Goal: Task Accomplishment & Management: Use online tool/utility

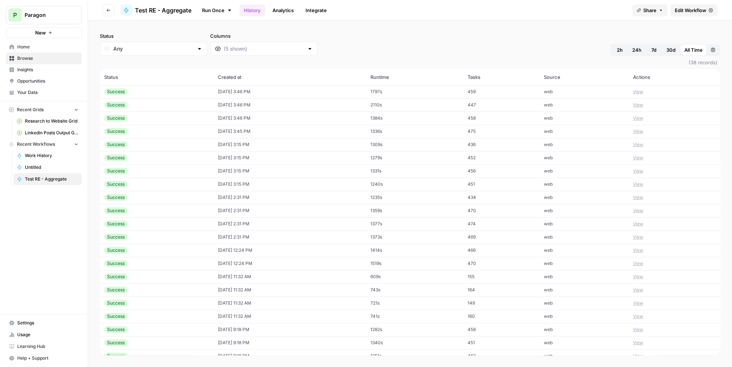
click at [172, 92] on div "Success" at bounding box center [156, 91] width 105 height 7
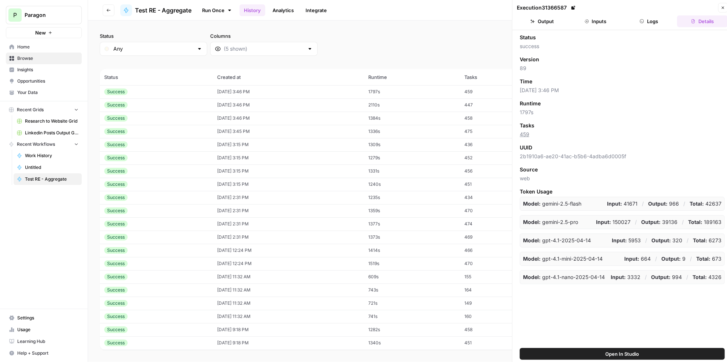
click at [560, 18] on button "Output" at bounding box center [542, 21] width 51 height 12
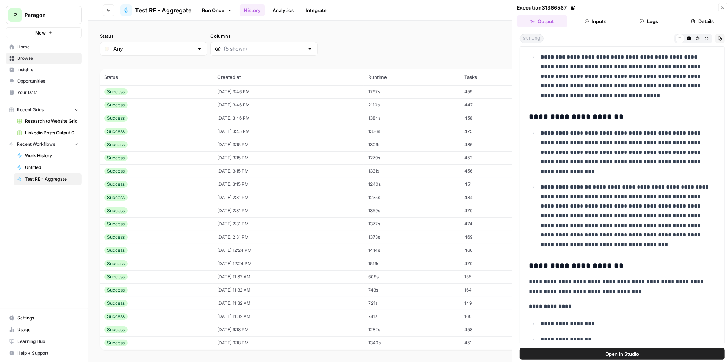
scroll to position [600, 0]
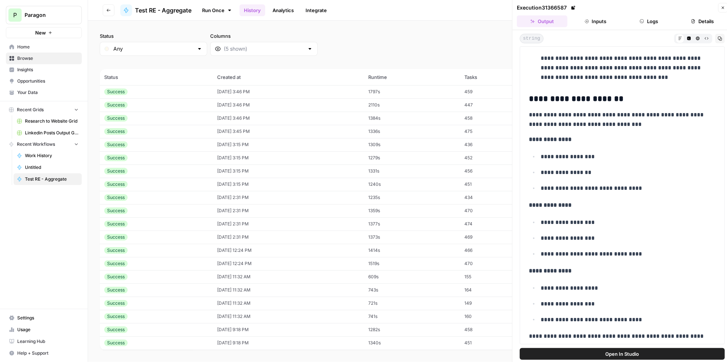
click at [651, 22] on button "Logs" at bounding box center [649, 21] width 51 height 12
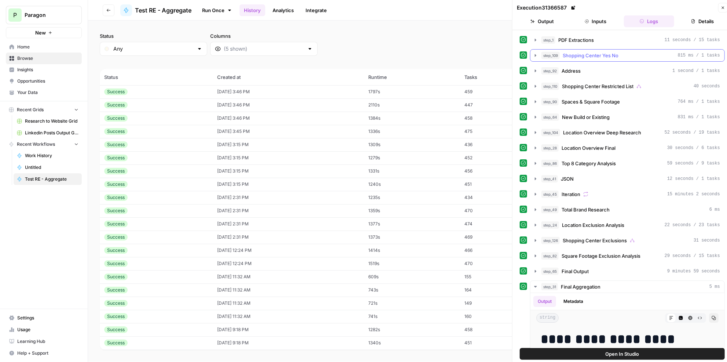
click at [617, 56] on span "Shopping Center Yes No" at bounding box center [591, 55] width 56 height 7
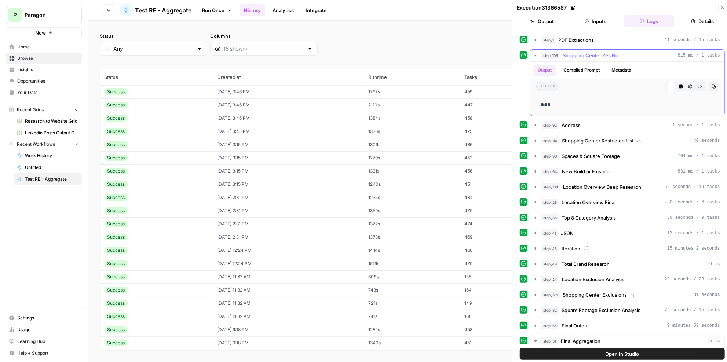
click at [617, 54] on span "Shopping Center Yes No" at bounding box center [591, 55] width 56 height 7
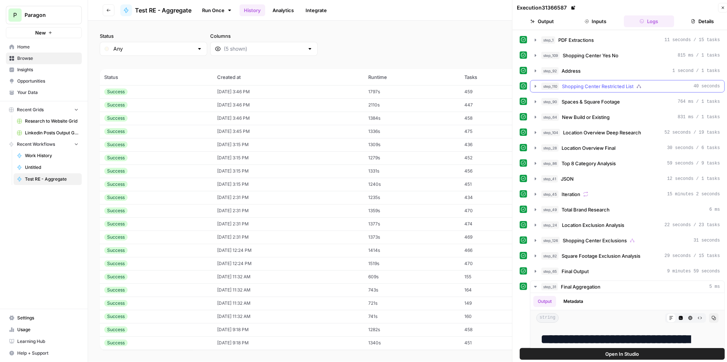
click at [623, 85] on span "Shopping Center Restricted List" at bounding box center [598, 86] width 72 height 7
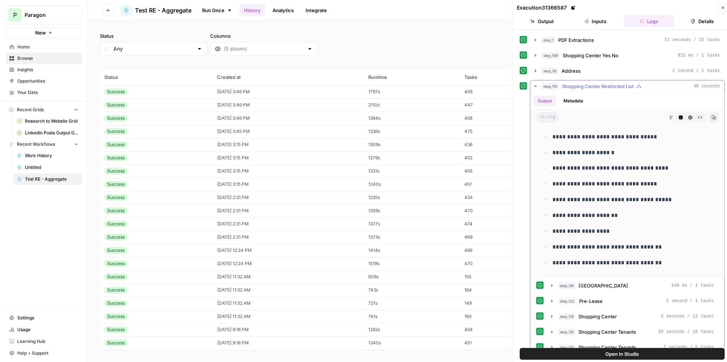
scroll to position [0, 0]
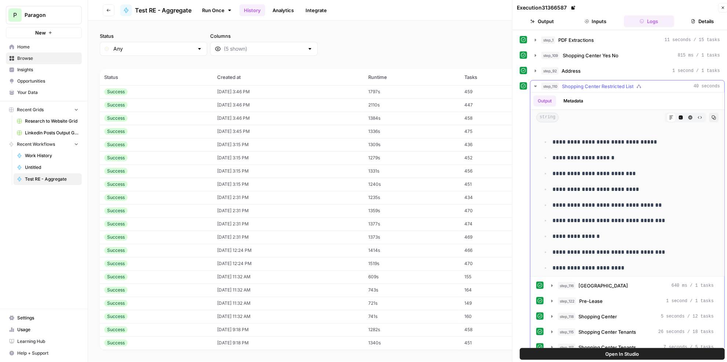
click at [616, 84] on span "Shopping Center Restricted List" at bounding box center [598, 86] width 72 height 7
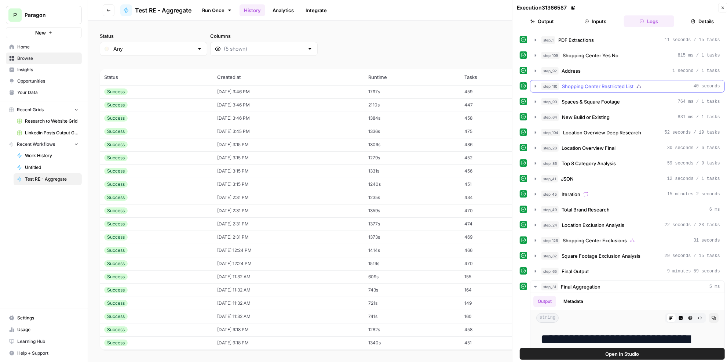
click at [616, 84] on span "Shopping Center Restricted List" at bounding box center [598, 86] width 72 height 7
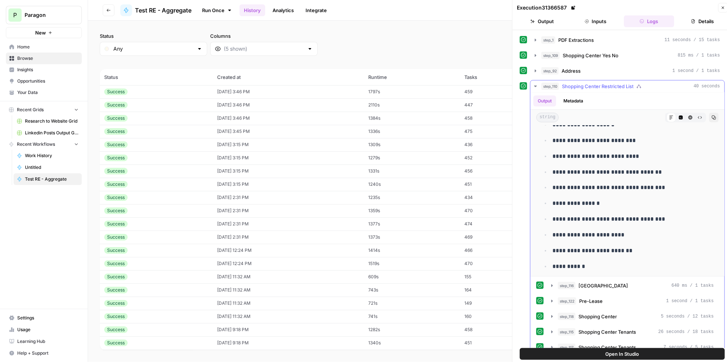
scroll to position [66, 0]
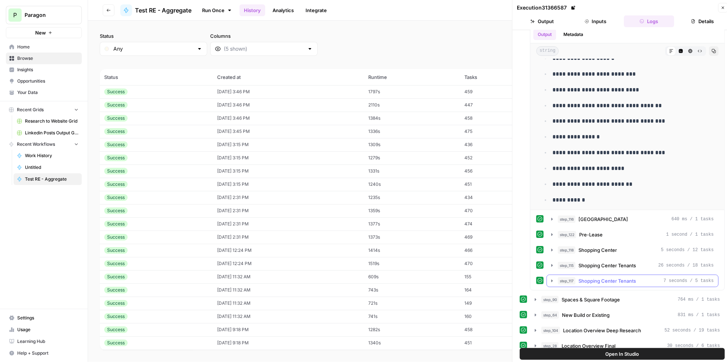
click at [640, 262] on div "step_115 Shopping Center Tenants 26 seconds / 18 tasks" at bounding box center [636, 265] width 156 height 7
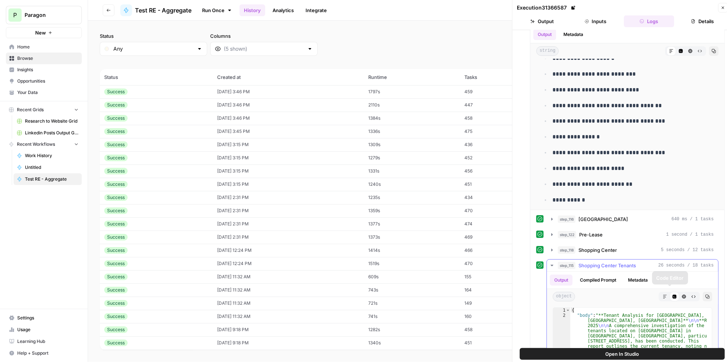
click at [663, 294] on icon "button" at bounding box center [665, 296] width 4 height 4
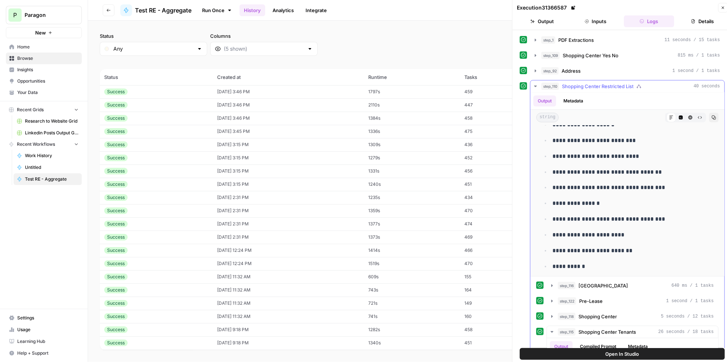
scroll to position [0, 0]
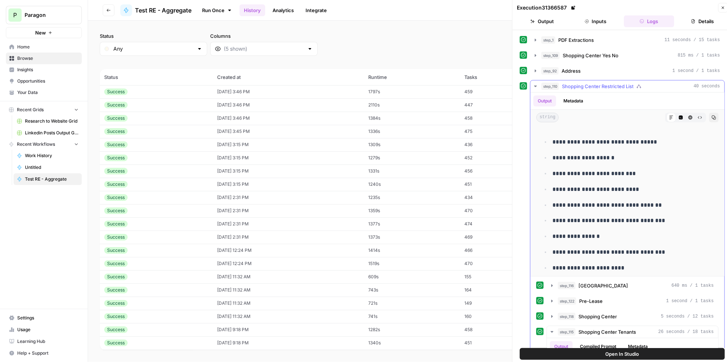
click at [601, 86] on span "Shopping Center Restricted List" at bounding box center [598, 86] width 72 height 7
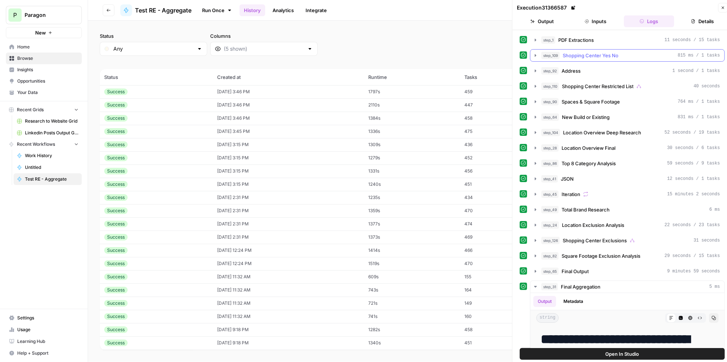
click at [599, 55] on span "Shopping Center Yes No" at bounding box center [591, 55] width 56 height 7
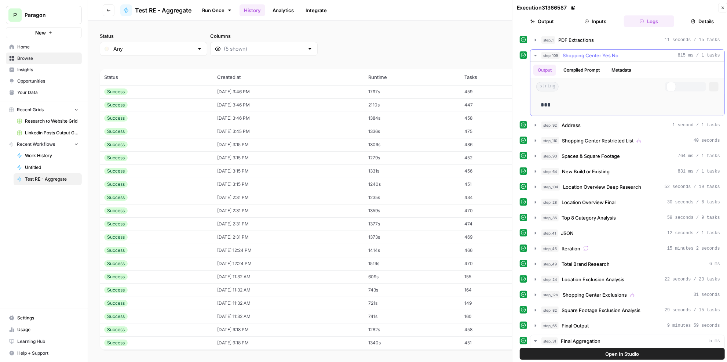
click at [599, 55] on span "Shopping Center Yes No" at bounding box center [591, 55] width 56 height 7
click at [602, 38] on div "step_1 PDF Extractions 11 seconds / 15 tasks" at bounding box center [631, 39] width 179 height 7
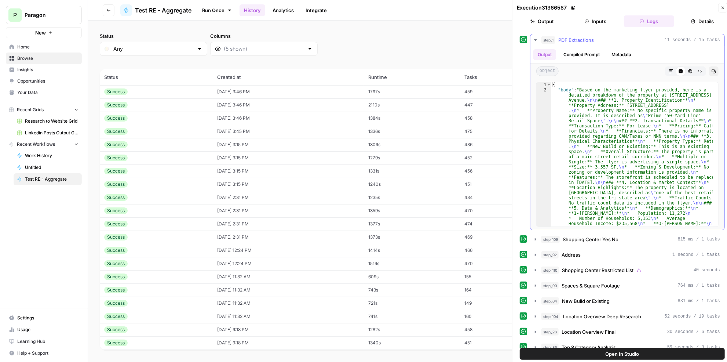
click at [667, 72] on button "Markdown" at bounding box center [672, 71] width 10 height 10
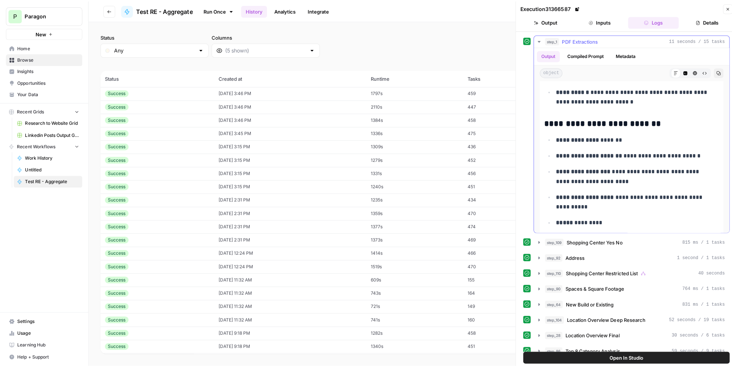
scroll to position [200, 0]
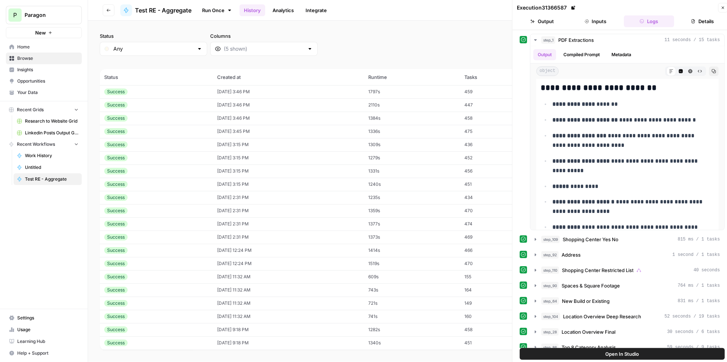
click at [721, 6] on icon "button" at bounding box center [723, 8] width 4 height 4
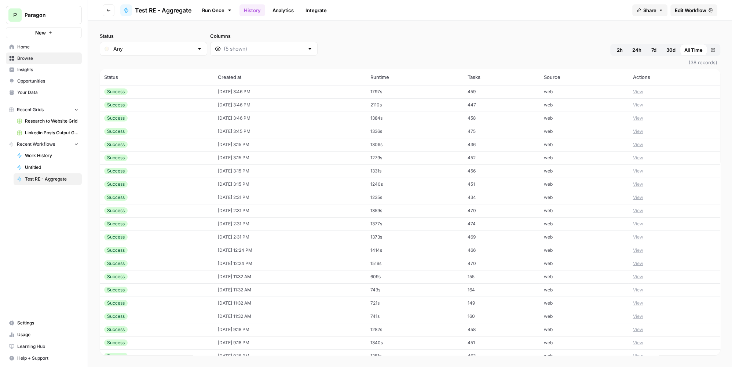
click at [696, 13] on span "Edit Workflow" at bounding box center [691, 10] width 32 height 7
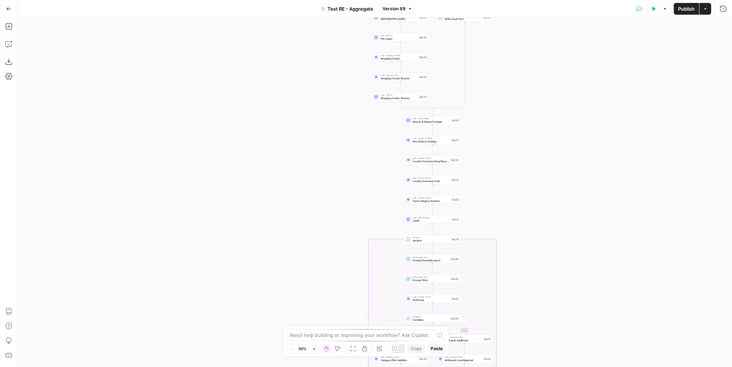
drag, startPoint x: 458, startPoint y: 100, endPoint x: 516, endPoint y: 177, distance: 95.6
click at [516, 177] on div "true false true false true false Workflow Input Settings Inputs LLM · Gemini 2.…" at bounding box center [375, 192] width 715 height 349
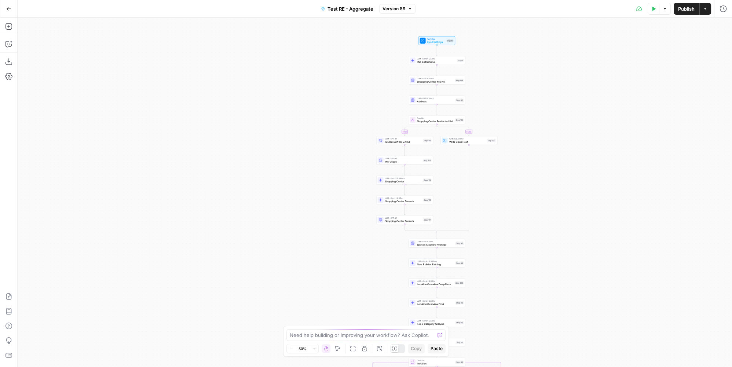
drag, startPoint x: 538, startPoint y: 108, endPoint x: 542, endPoint y: 224, distance: 116.4
click at [542, 224] on div "true false true false true false Workflow Input Settings Inputs LLM · Gemini 2.…" at bounding box center [375, 192] width 715 height 349
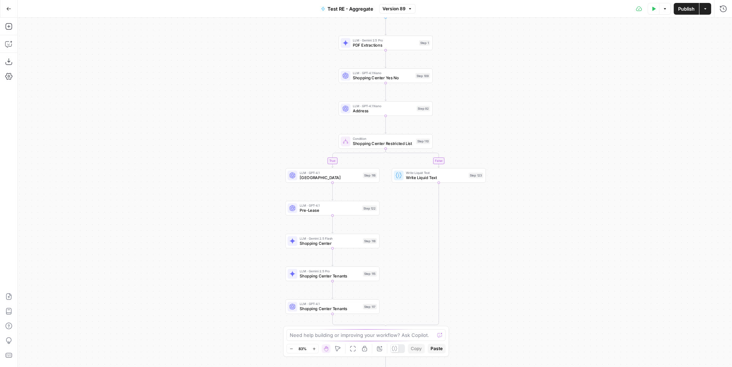
drag, startPoint x: 542, startPoint y: 130, endPoint x: 574, endPoint y: 214, distance: 89.2
click at [576, 218] on div "true false true false true false Workflow Input Settings Inputs LLM · Gemini 2.…" at bounding box center [375, 192] width 715 height 349
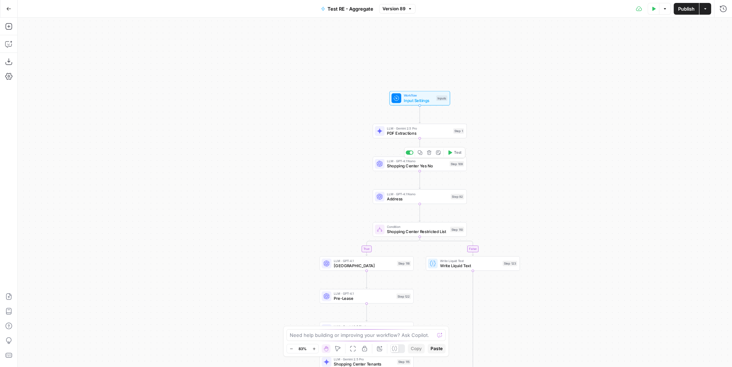
click at [441, 163] on span "Shopping Center Yes No" at bounding box center [417, 166] width 60 height 6
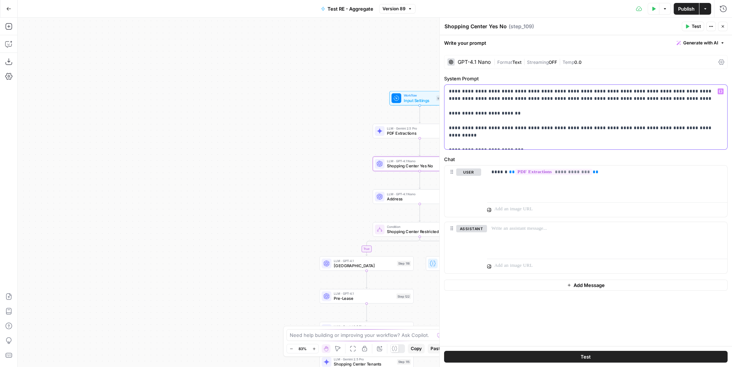
drag, startPoint x: 557, startPoint y: 98, endPoint x: 663, endPoint y: 91, distance: 105.9
click at [663, 91] on p "**********" at bounding box center [586, 117] width 274 height 59
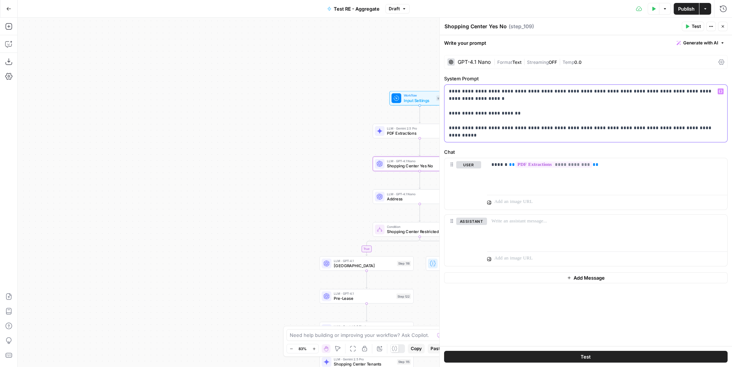
drag, startPoint x: 665, startPoint y: 92, endPoint x: 712, endPoint y: 87, distance: 47.6
click at [712, 88] on p "**********" at bounding box center [586, 113] width 274 height 51
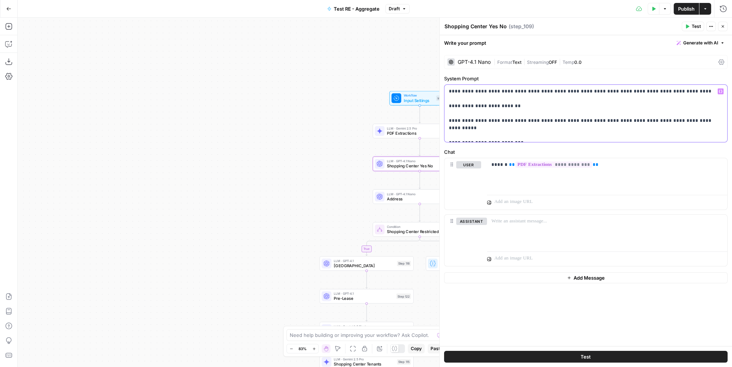
drag, startPoint x: 521, startPoint y: 118, endPoint x: 568, endPoint y: 117, distance: 47.0
click at [568, 117] on p "**********" at bounding box center [586, 113] width 274 height 51
click at [419, 131] on span "PDF Extractions" at bounding box center [419, 133] width 64 height 6
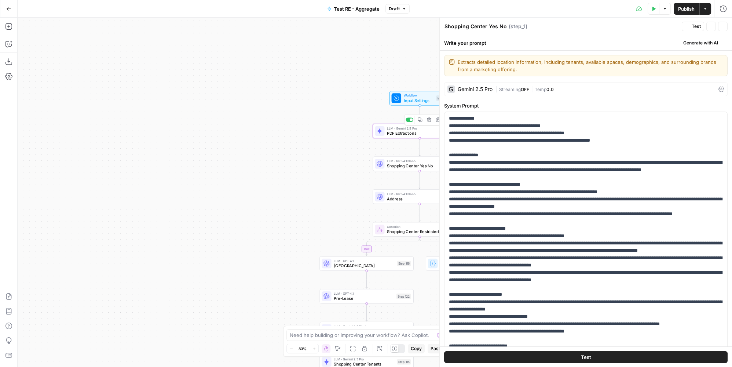
type textarea "PDF Extractions"
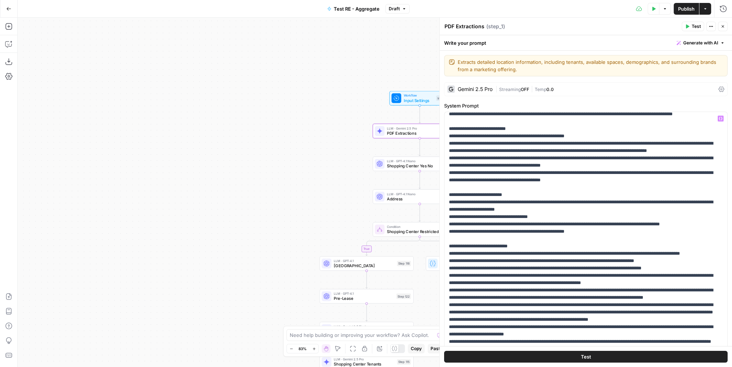
scroll to position [133, 0]
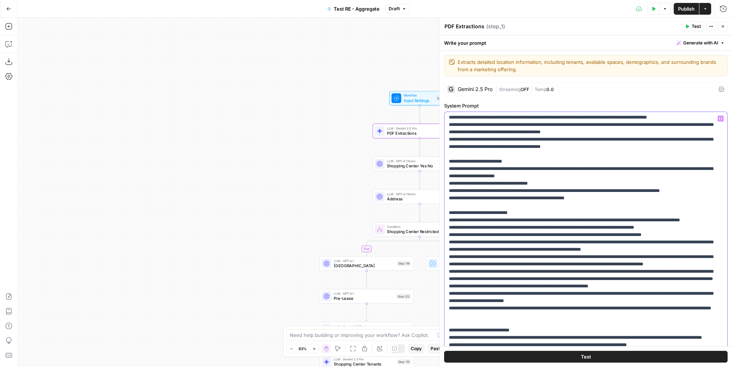
click at [692, 266] on p "**********" at bounding box center [581, 242] width 265 height 521
click at [569, 264] on p "**********" at bounding box center [581, 242] width 265 height 521
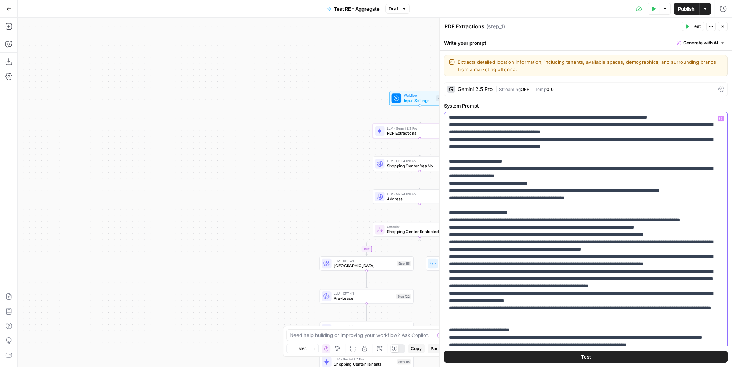
copy p "**********"
click at [10, 44] on icon "button" at bounding box center [8, 43] width 7 height 7
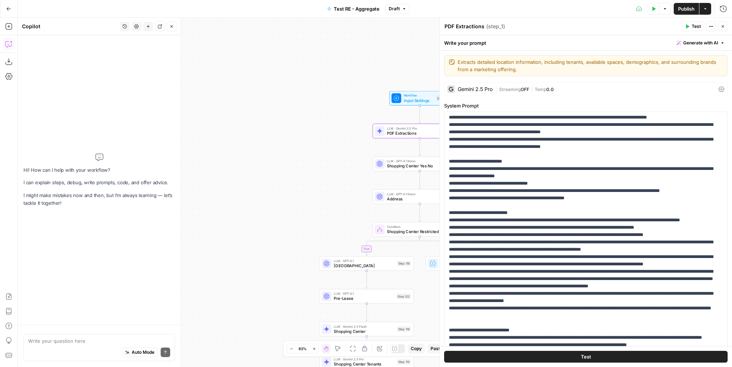
click at [82, 339] on textarea at bounding box center [99, 340] width 142 height 7
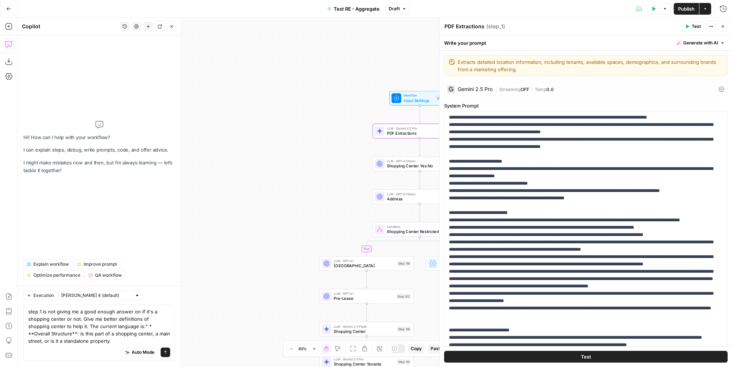
type textarea "step 1 is not giving me a good enough answer on if it's a shopping center or no…"
click at [99, 295] on input "text" at bounding box center [96, 295] width 70 height 7
click at [108, 323] on div "[PERSON_NAME] 4.5" at bounding box center [94, 322] width 60 height 7
type input "[PERSON_NAME] 4.5"
click at [164, 354] on icon "submit" at bounding box center [165, 352] width 4 height 4
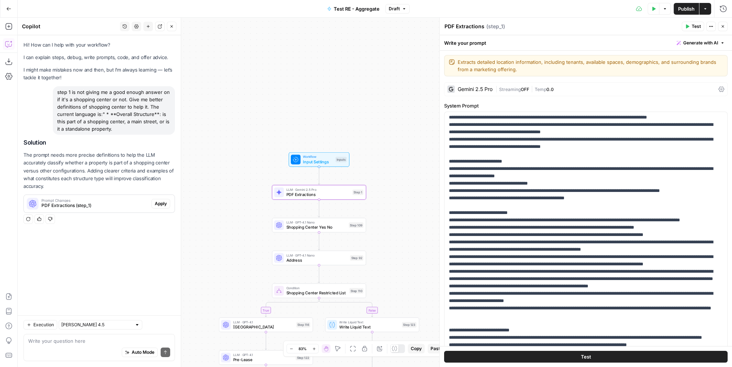
click at [135, 204] on span "PDF Extractions (step_1)" at bounding box center [94, 205] width 107 height 7
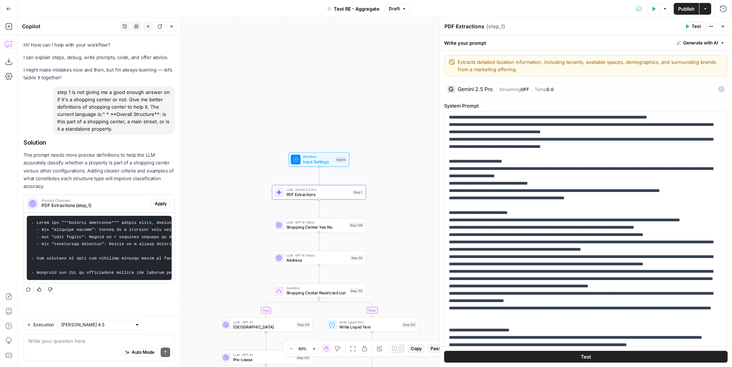
click at [158, 204] on span "Apply" at bounding box center [161, 203] width 12 height 7
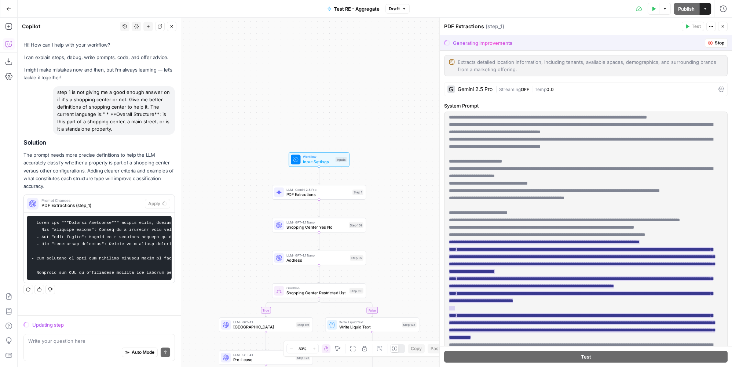
scroll to position [200, 0]
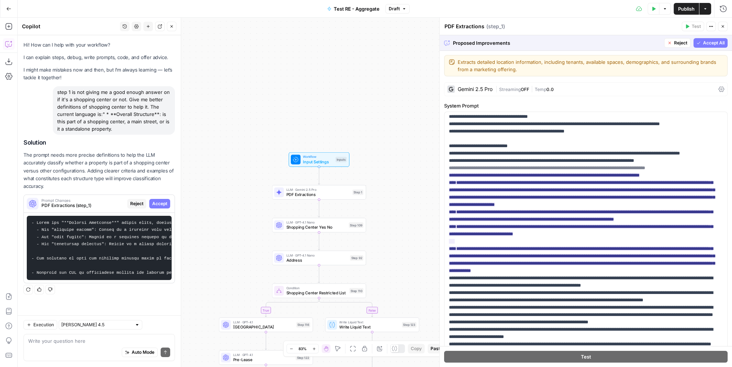
click at [716, 46] on button "Accept All" at bounding box center [711, 43] width 34 height 10
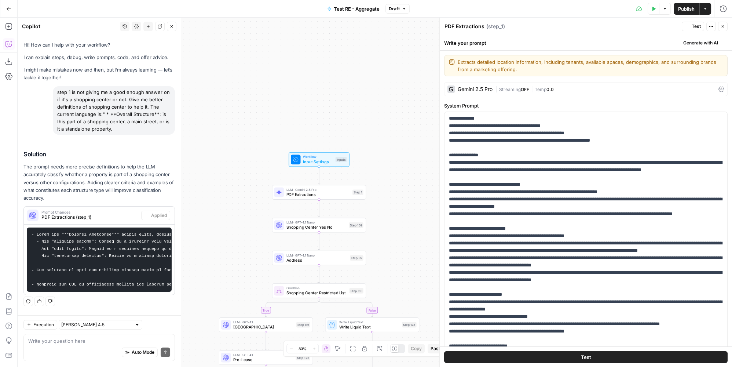
scroll to position [1, 0]
click at [686, 7] on span "Publish" at bounding box center [686, 8] width 17 height 7
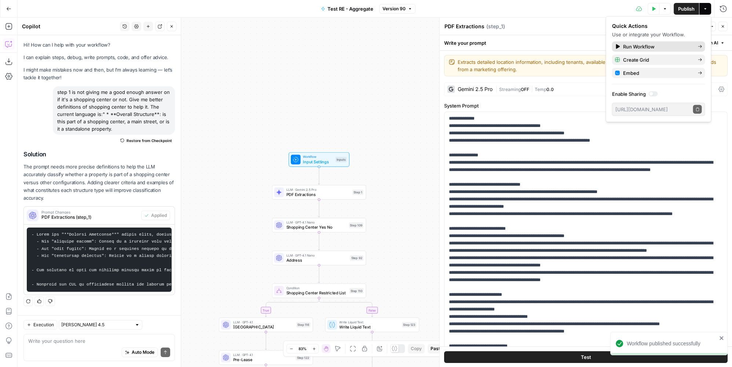
click at [667, 48] on div "Run Workflow" at bounding box center [658, 46] width 87 height 7
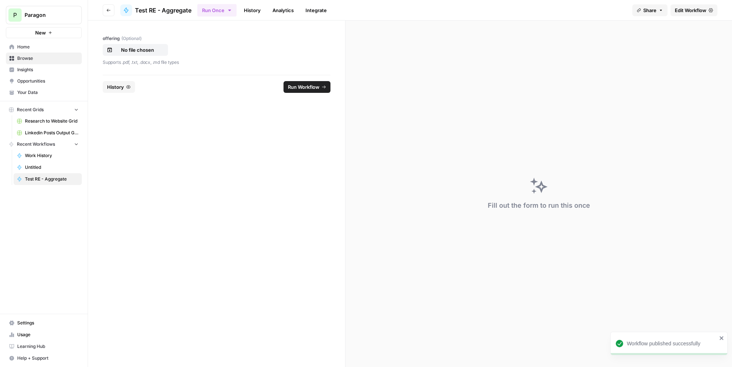
click at [126, 87] on icon "button" at bounding box center [128, 87] width 4 height 4
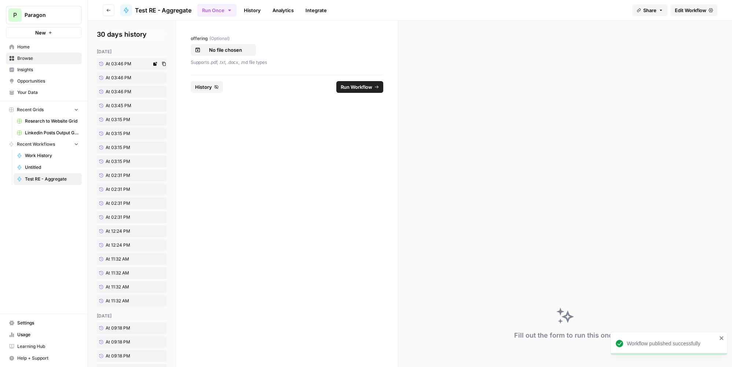
click at [125, 65] on span "At 03:46 PM" at bounding box center [119, 64] width 26 height 7
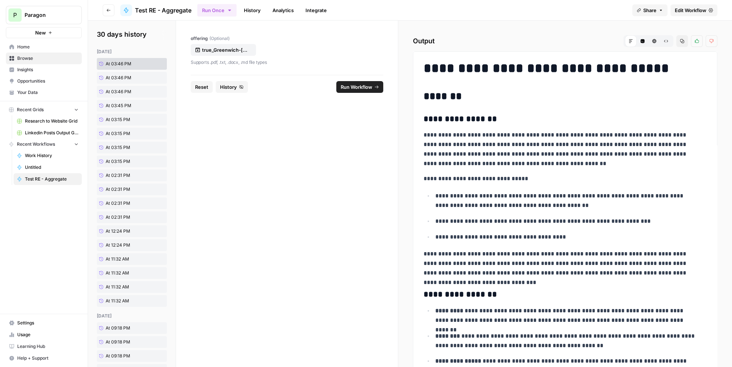
click at [351, 88] on span "Run Workflow" at bounding box center [357, 86] width 32 height 7
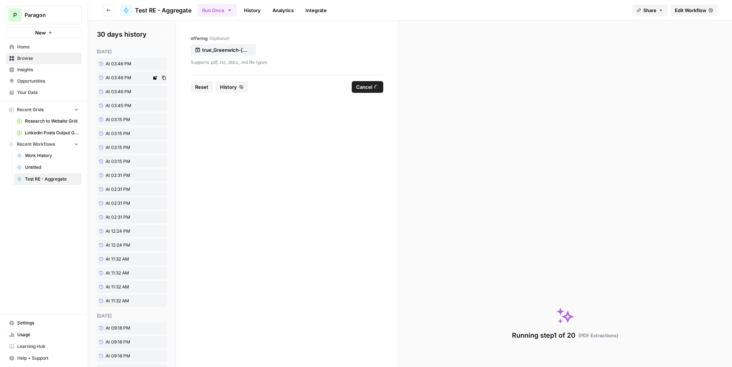
click at [123, 79] on div "[DATE] At 03:46 PM At 03:46 PM At 03:46 PM At 03:45 PM At 03:15 PM At 03:15 PM …" at bounding box center [132, 177] width 70 height 258
click at [128, 91] on span "At 03:46 PM" at bounding box center [119, 91] width 26 height 7
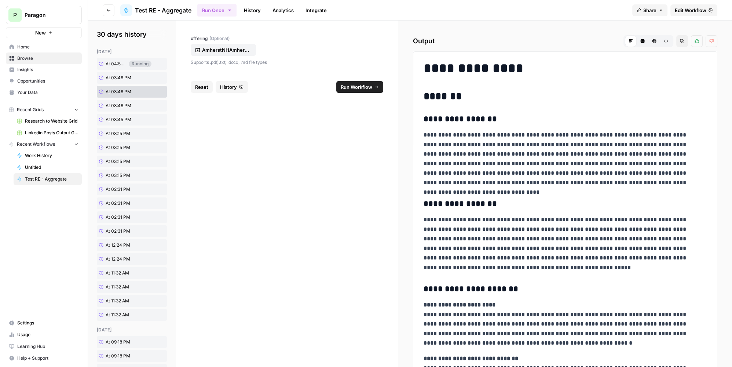
click at [354, 85] on span "Run Workflow" at bounding box center [357, 86] width 32 height 7
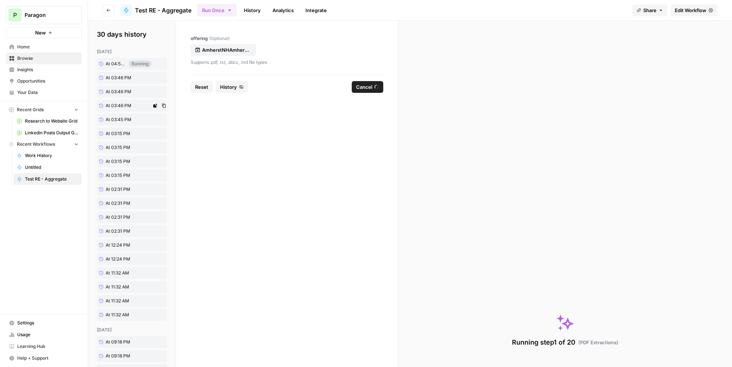
click at [121, 109] on span "At 03:46 PM" at bounding box center [119, 105] width 26 height 7
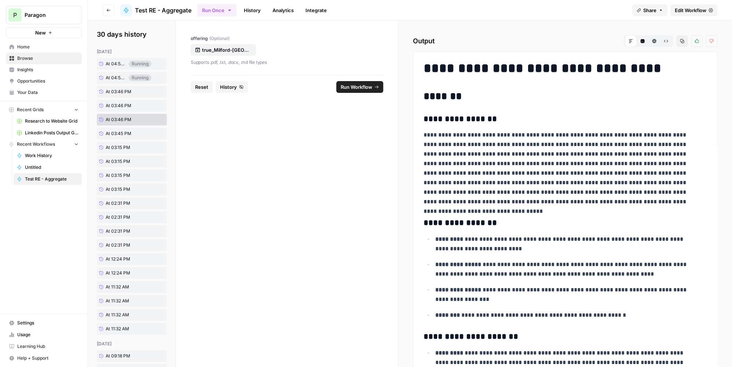
click at [350, 88] on span "Run Workflow" at bounding box center [357, 86] width 32 height 7
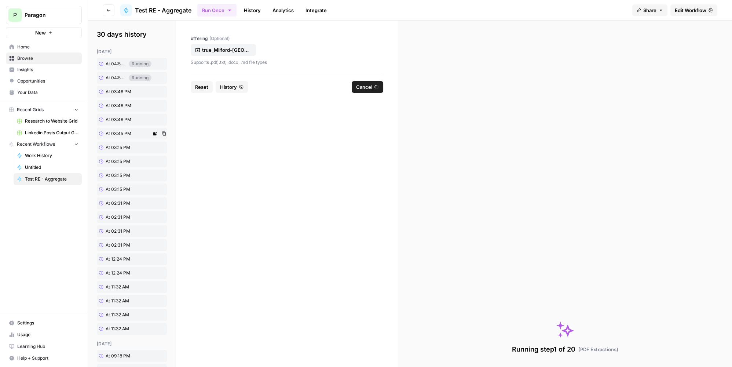
click at [120, 135] on span "At 03:45 PM" at bounding box center [119, 133] width 26 height 7
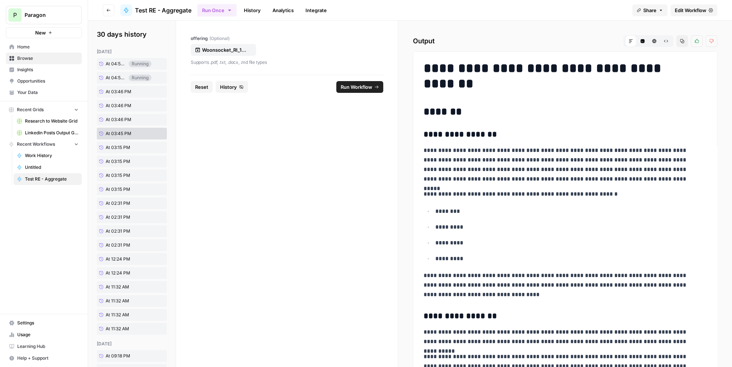
click at [355, 91] on button "Run Workflow" at bounding box center [359, 87] width 47 height 12
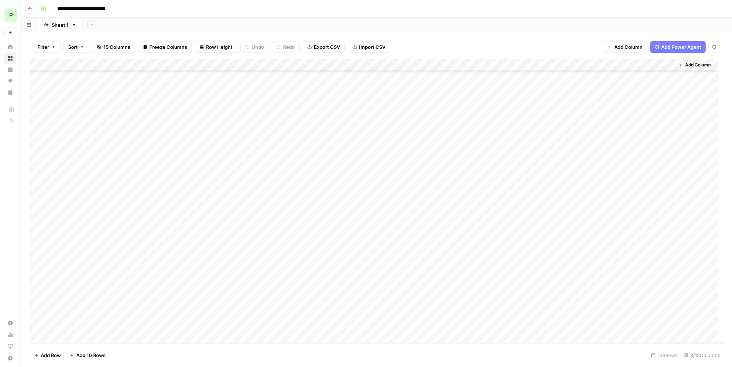
scroll to position [1835, 0]
click at [105, 324] on div "Add Column" at bounding box center [377, 201] width 694 height 285
click at [105, 314] on div "Add Column" at bounding box center [377, 201] width 694 height 285
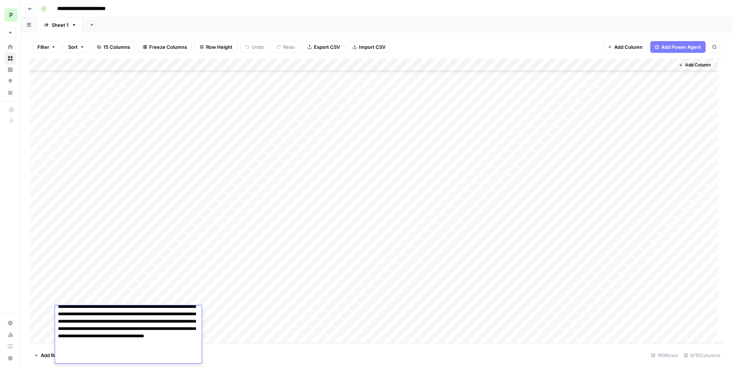
scroll to position [0, 0]
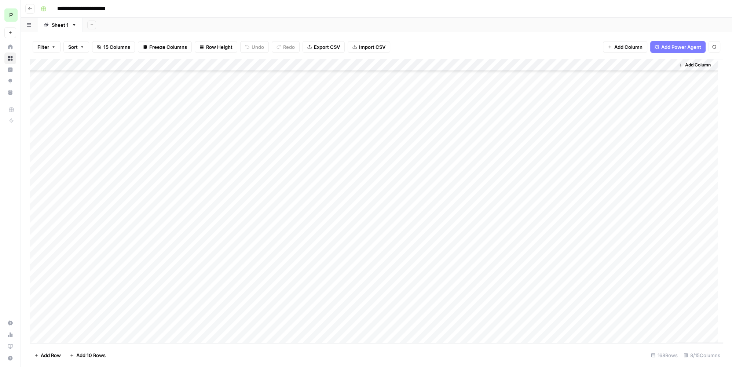
click at [268, 360] on footer "Add Row Add 10 Rows 168 Rows 8/15 Columns" at bounding box center [377, 355] width 694 height 24
click at [87, 325] on div "Add Column" at bounding box center [377, 201] width 694 height 285
click at [130, 335] on textarea at bounding box center [126, 152] width 142 height 421
